Goal: Information Seeking & Learning: Learn about a topic

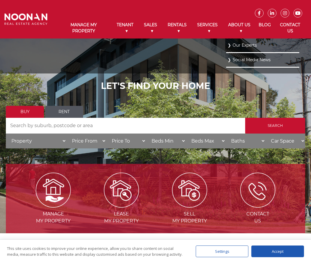
click at [239, 44] on link "Our Experts" at bounding box center [262, 45] width 70 height 8
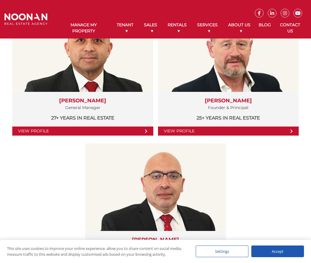
scroll to position [146, 0]
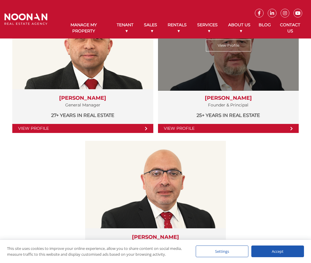
click at [241, 128] on link "View Profile" at bounding box center [228, 128] width 141 height 9
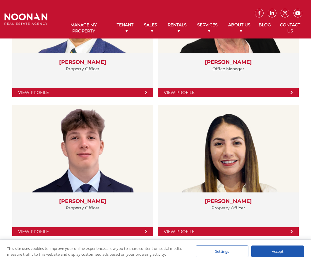
scroll to position [1314, 0]
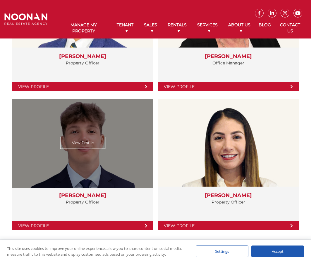
click at [87, 138] on link "View Profile" at bounding box center [82, 143] width 45 height 12
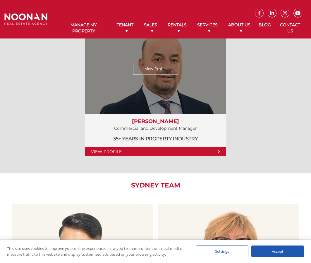
scroll to position [982, 0]
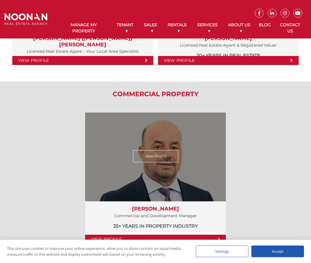
click at [167, 152] on link "View Profile" at bounding box center [155, 157] width 45 height 12
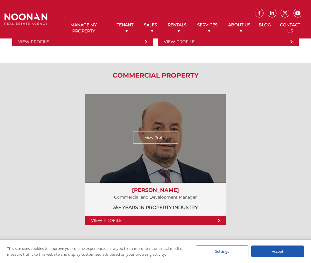
scroll to position [1012, 0]
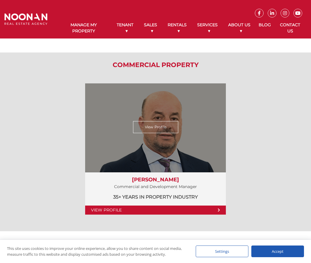
click at [159, 130] on link "View Profile" at bounding box center [155, 128] width 45 height 12
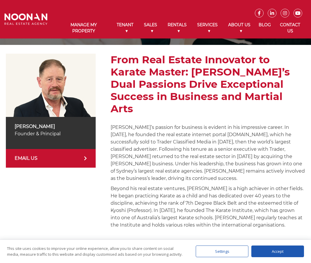
scroll to position [58, 0]
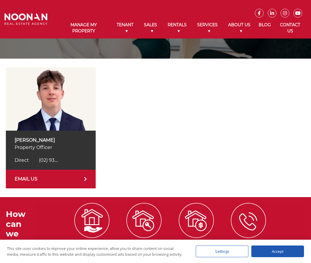
scroll to position [58, 0]
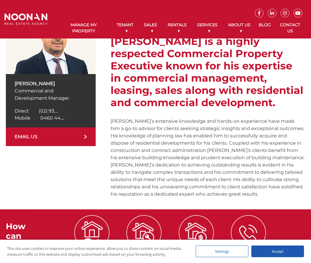
scroll to position [88, 0]
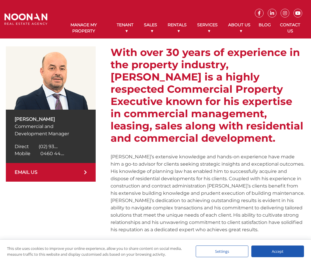
scroll to position [58, 0]
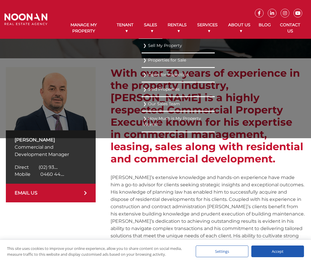
click at [150, 32] on link "Sales" at bounding box center [150, 28] width 24 height 21
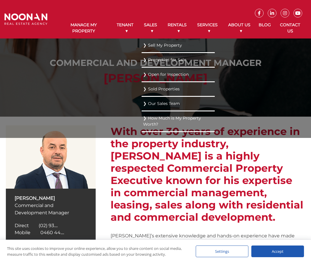
click at [159, 58] on link "Properties for Sale" at bounding box center [178, 60] width 70 height 8
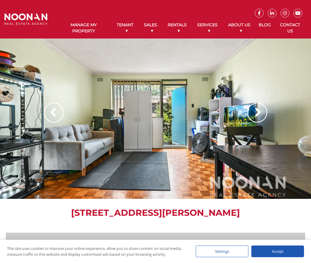
click at [253, 112] on img at bounding box center [257, 113] width 20 height 20
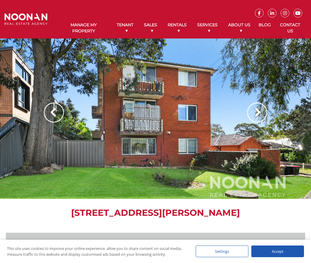
click at [253, 111] on img at bounding box center [257, 113] width 20 height 20
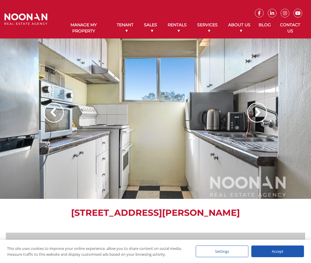
click at [253, 111] on img at bounding box center [257, 113] width 20 height 20
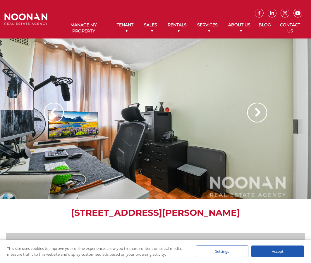
click at [253, 111] on img at bounding box center [257, 113] width 20 height 20
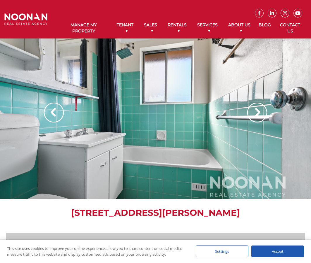
click at [253, 111] on img at bounding box center [257, 113] width 20 height 20
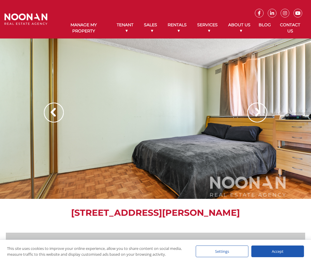
click at [253, 111] on img at bounding box center [257, 113] width 20 height 20
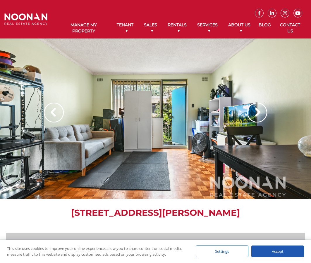
click at [253, 111] on img at bounding box center [257, 113] width 20 height 20
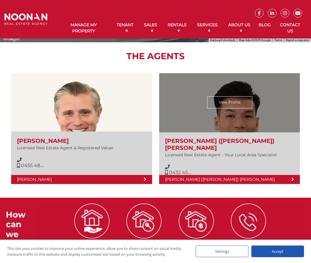
scroll to position [701, 0]
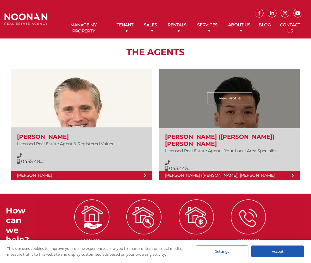
click at [233, 100] on link "View Profile" at bounding box center [229, 98] width 45 height 12
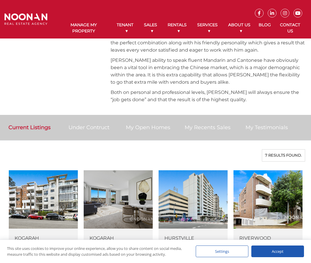
scroll to position [292, 0]
